Goal: Task Accomplishment & Management: Complete application form

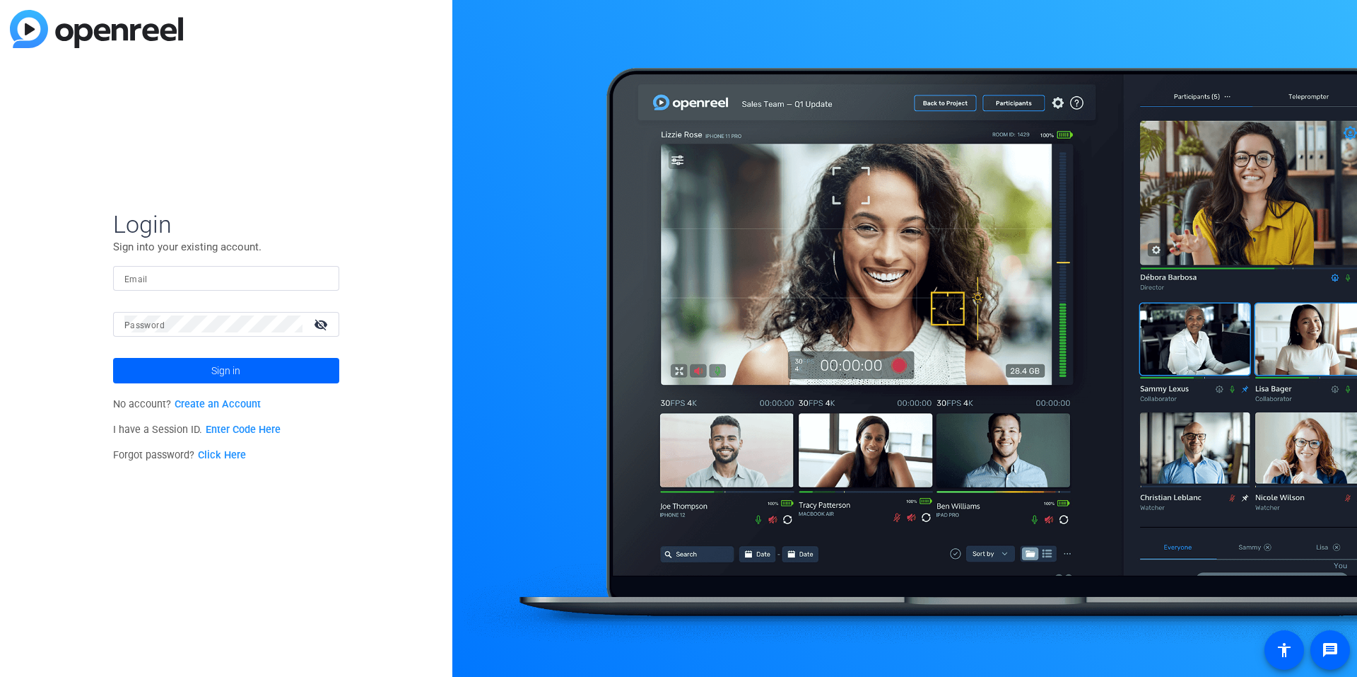
click at [180, 279] on input "Email" at bounding box center [226, 277] width 204 height 17
click at [0, 676] on com-1password-button at bounding box center [0, 677] width 0 height 0
click at [168, 275] on input "Email" at bounding box center [226, 277] width 204 height 17
click at [219, 269] on div at bounding box center [226, 278] width 204 height 25
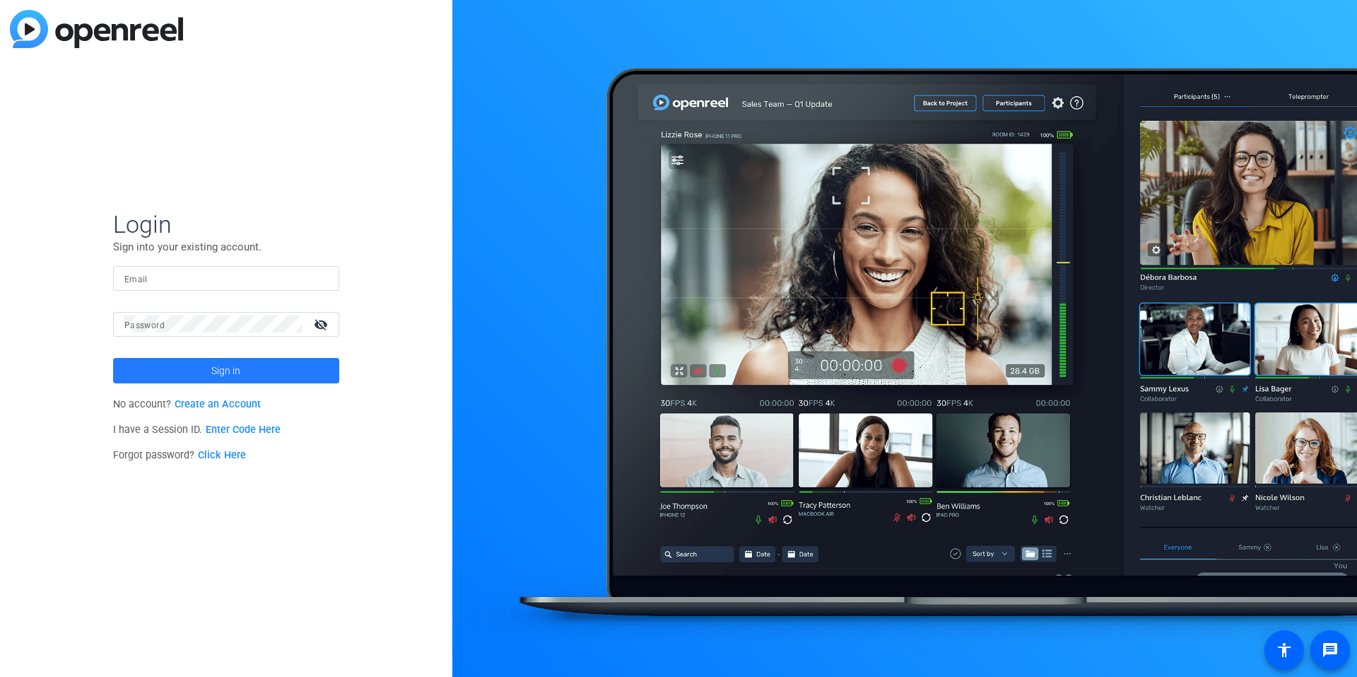
click at [274, 373] on span at bounding box center [226, 371] width 226 height 34
click at [252, 433] on link "Enter Code Here" at bounding box center [243, 430] width 75 height 12
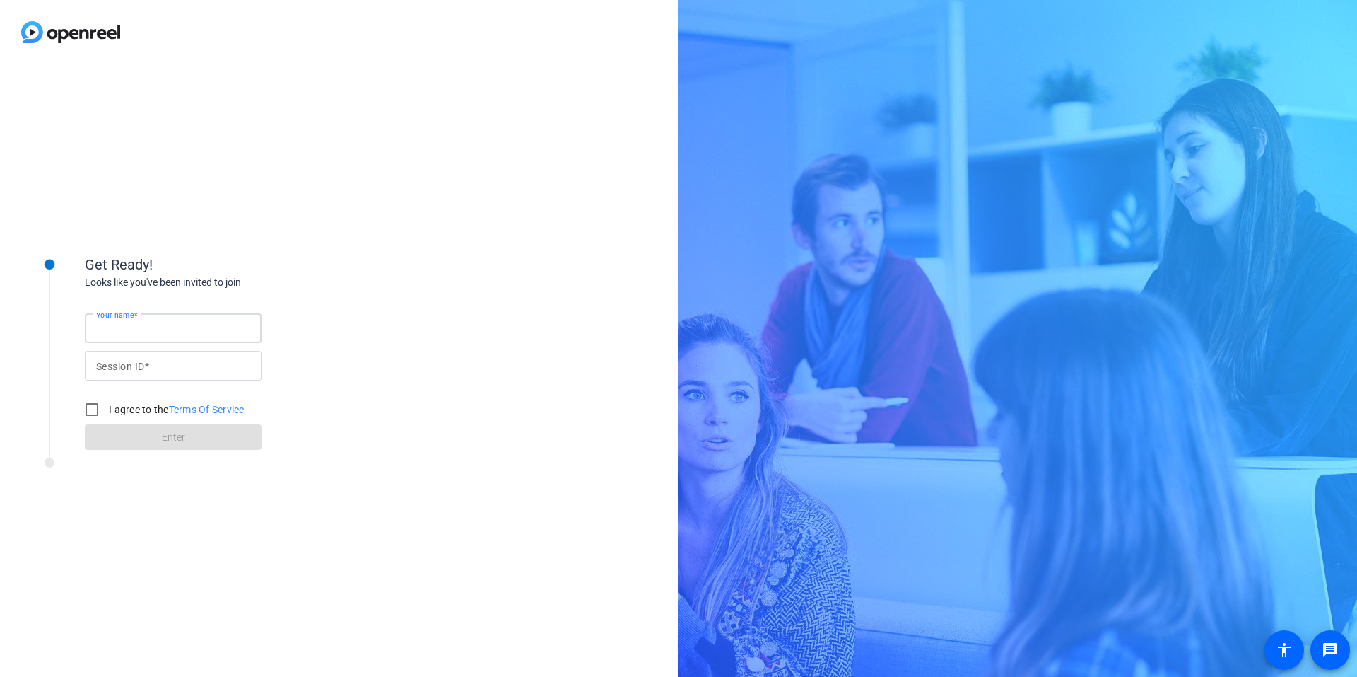
click at [192, 322] on input "Your name" at bounding box center [173, 328] width 154 height 17
type input "[PERSON_NAME]"
paste input "NBLLG250725-R10027"
type input "NBLLG250725-R10027"
click at [90, 411] on input "I agree to the Terms Of Service" at bounding box center [92, 409] width 28 height 28
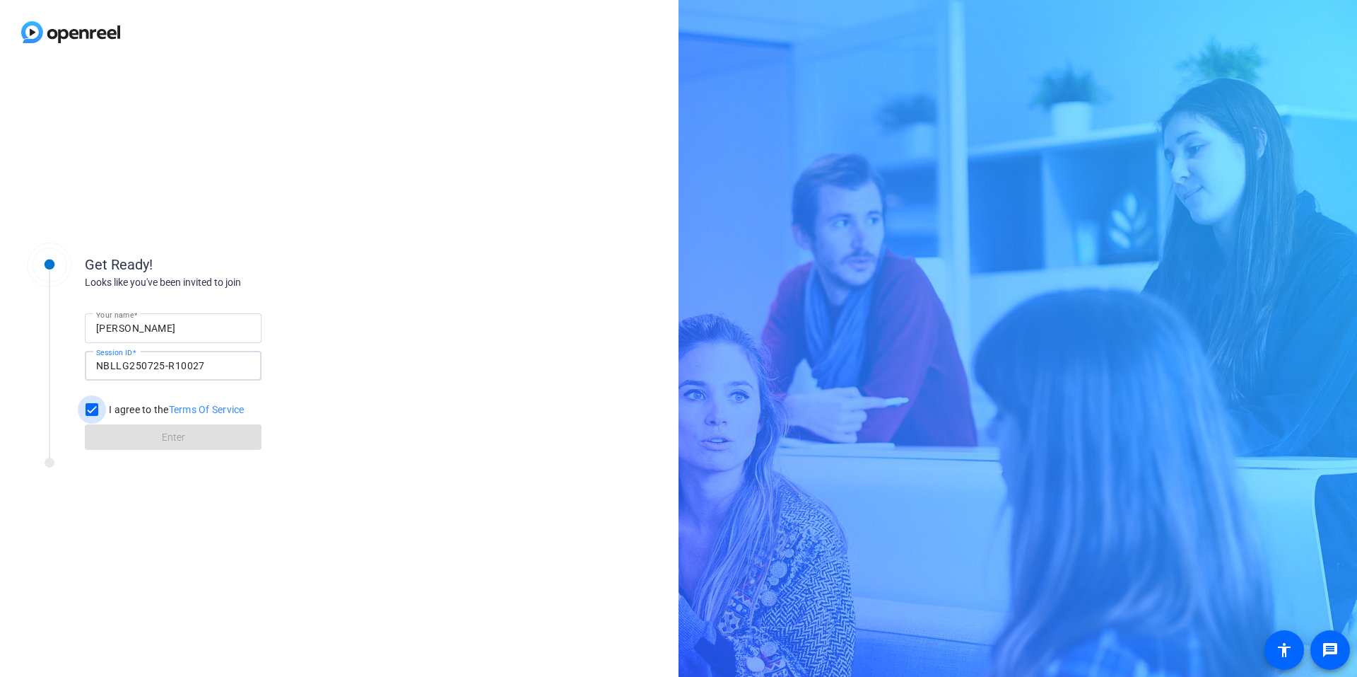
checkbox input "true"
click at [160, 445] on span at bounding box center [173, 437] width 177 height 34
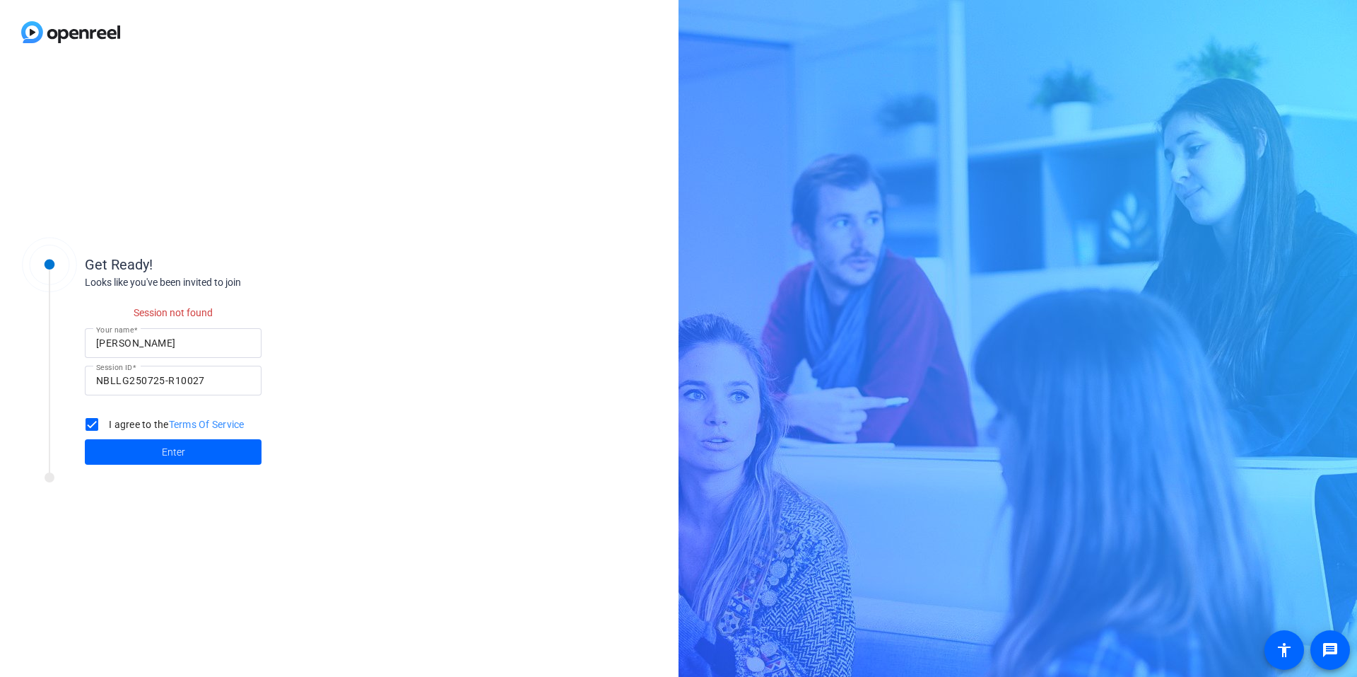
click at [43, 28] on img at bounding box center [70, 32] width 141 height 64
click at [34, 35] on img at bounding box center [70, 32] width 141 height 64
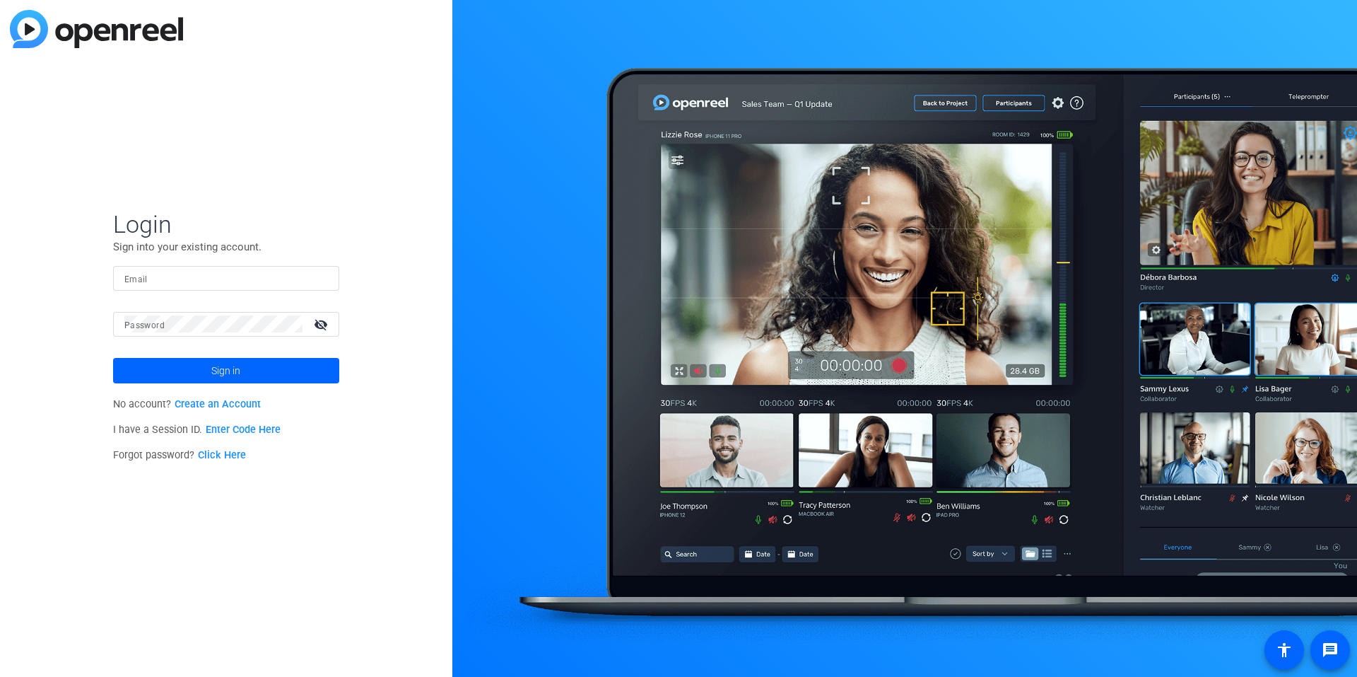
click at [333, 132] on div "Login Sign into your existing account. Email Password visibility_off Sign in No…" at bounding box center [226, 338] width 452 height 677
